Goal: Find specific page/section: Find specific page/section

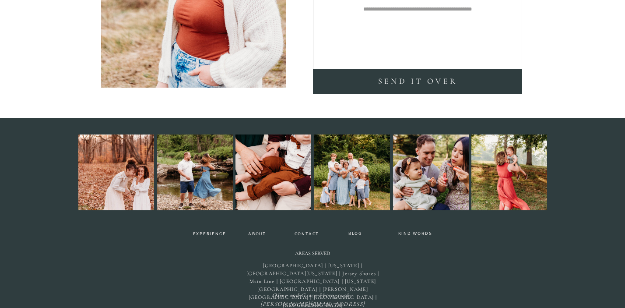
scroll to position [2452, 0]
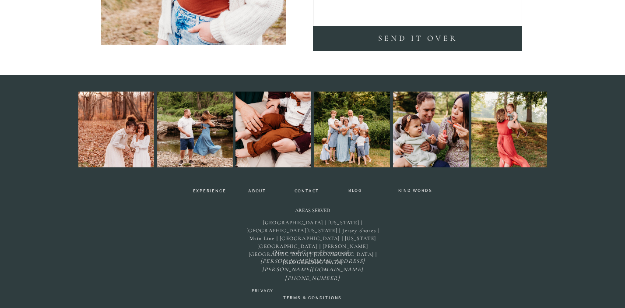
click at [213, 135] on div at bounding box center [195, 130] width 76 height 76
click at [315, 191] on nav "Contact" at bounding box center [307, 191] width 32 height 5
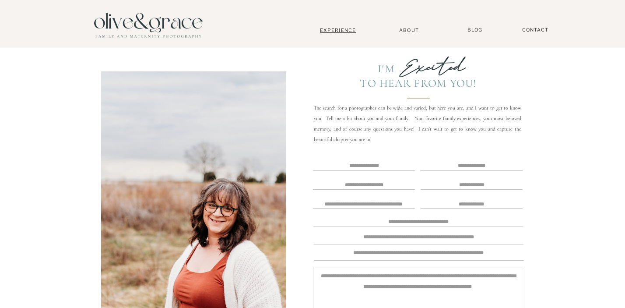
click at [335, 27] on nav "Experience" at bounding box center [338, 30] width 58 height 6
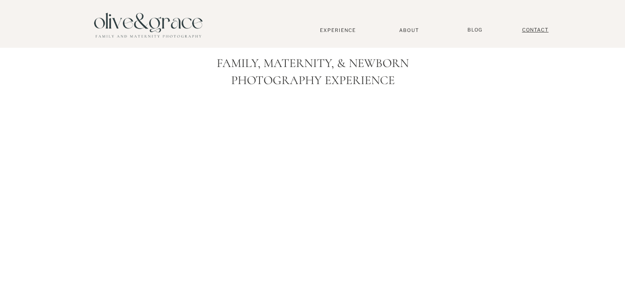
click at [527, 33] on nav "Contact" at bounding box center [535, 30] width 35 height 7
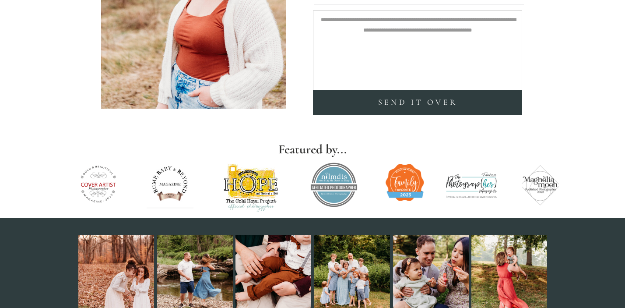
scroll to position [399, 0]
